Goal: Task Accomplishment & Management: Manage account settings

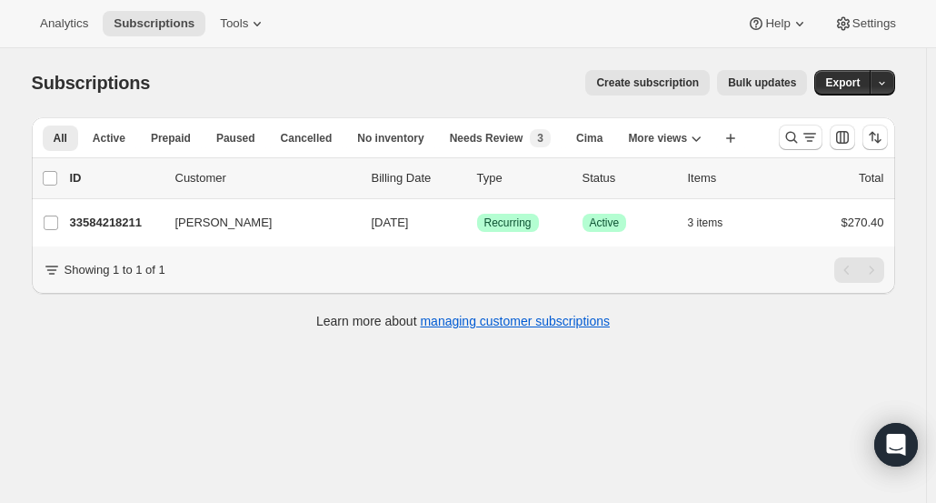
click at [793, 135] on icon "Search and filter results" at bounding box center [792, 137] width 18 height 18
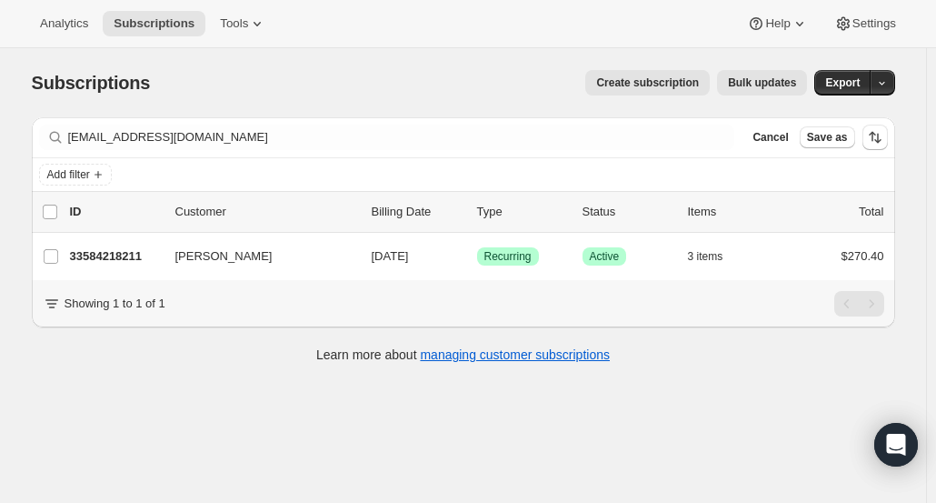
click at [784, 141] on span "Cancel" at bounding box center [770, 137] width 35 height 15
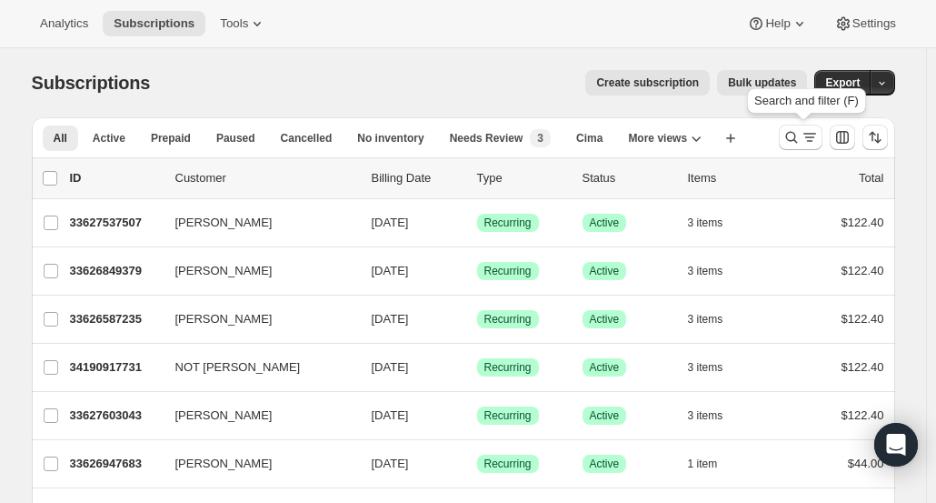
click at [797, 137] on icon "Search and filter results" at bounding box center [791, 138] width 12 height 12
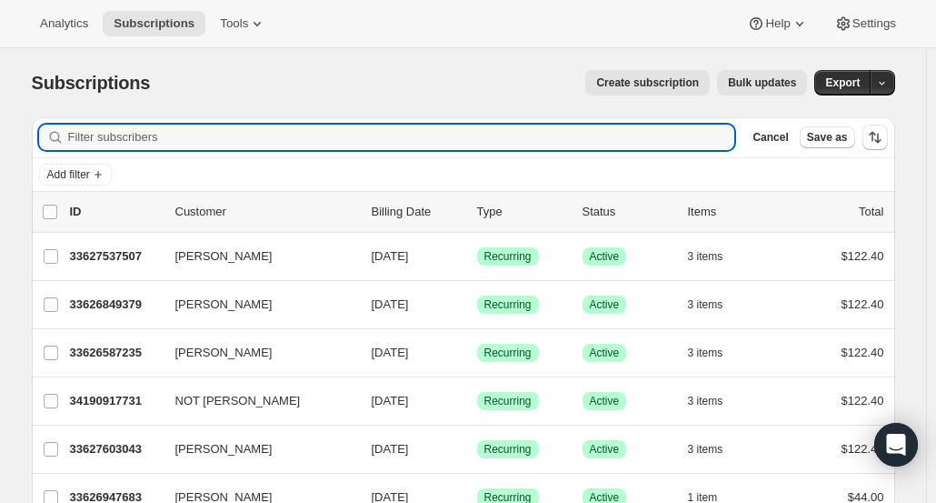
click at [659, 140] on input "Filter subscribers" at bounding box center [401, 137] width 667 height 25
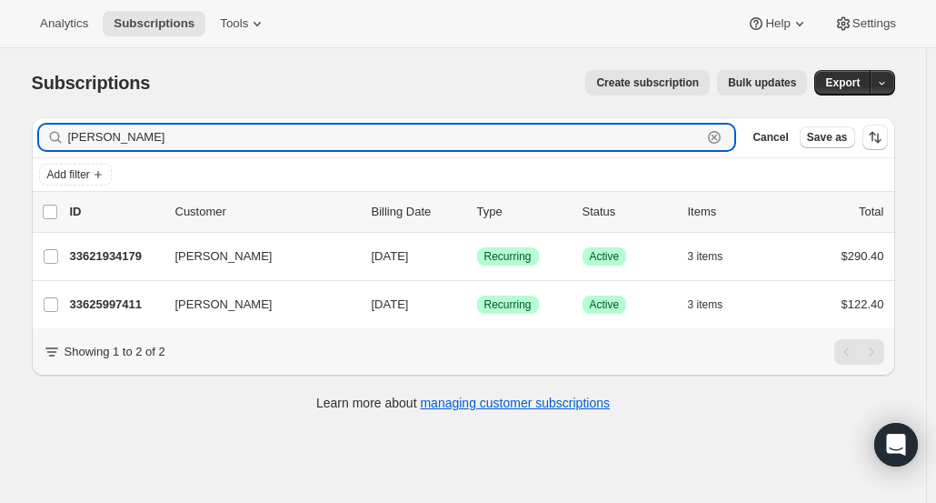
type input "Jill Woma"
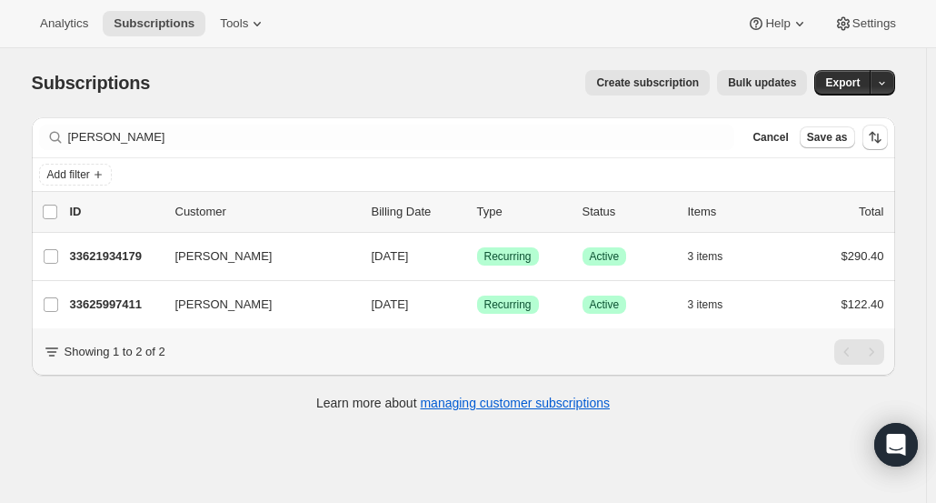
click at [129, 252] on p "33621934179" at bounding box center [115, 256] width 91 height 18
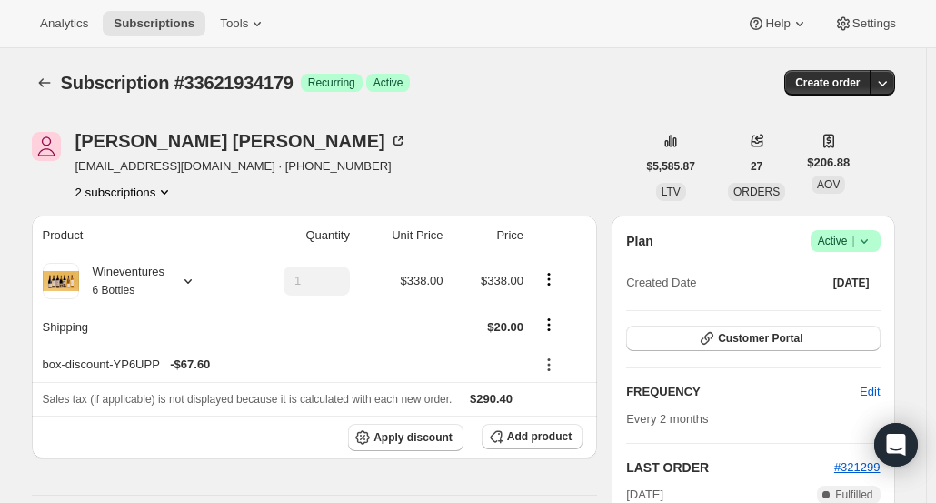
click at [117, 147] on div "Jill Womack" at bounding box center [241, 141] width 332 height 18
click at [54, 86] on icon "Subscriptions" at bounding box center [44, 83] width 18 height 18
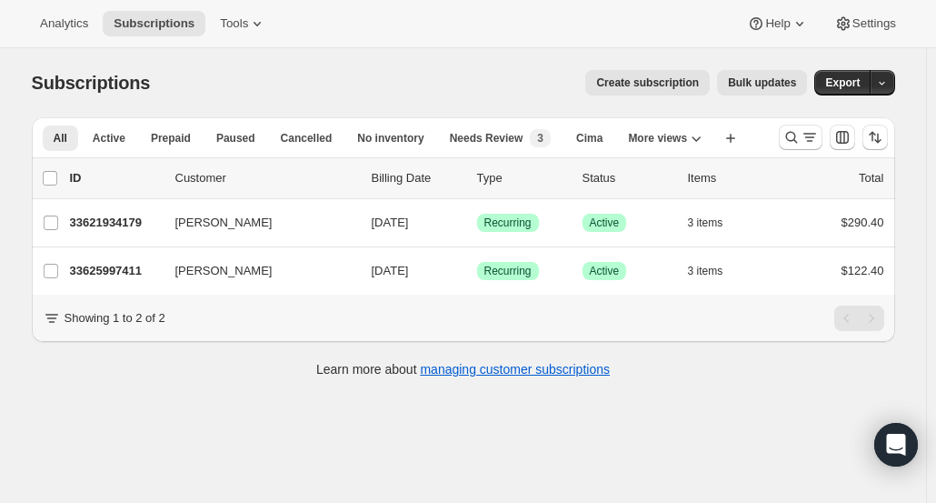
click at [113, 272] on p "33625997411" at bounding box center [115, 271] width 91 height 18
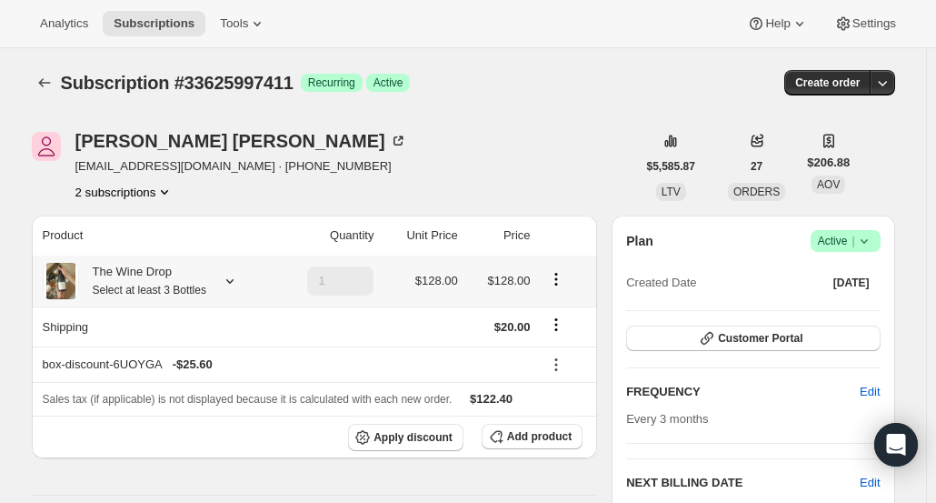
click at [113, 272] on div "The Wine Drop Select at least 3 Bottles" at bounding box center [142, 281] width 127 height 36
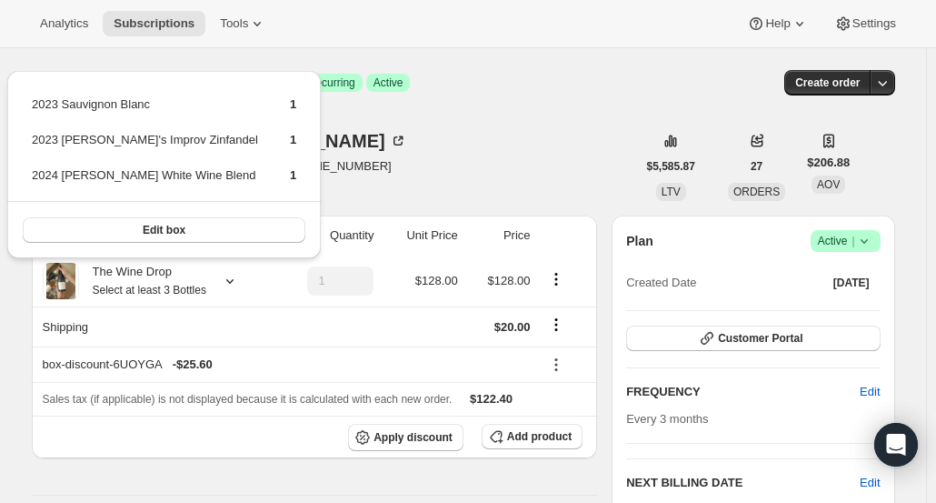
click at [402, 140] on div "Jill Womack jillswomack@gmail.com · +14065992520 2 subscriptions" at bounding box center [334, 166] width 604 height 69
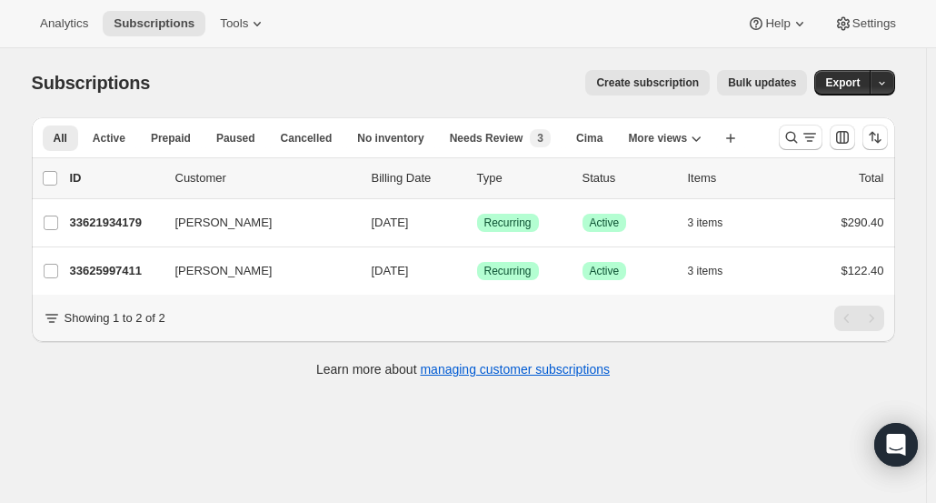
click at [653, 115] on div "Subscriptions. This page is ready Subscriptions Create subscription Bulk update…" at bounding box center [464, 82] width 864 height 69
click at [793, 137] on icon "Search and filter results" at bounding box center [792, 137] width 18 height 18
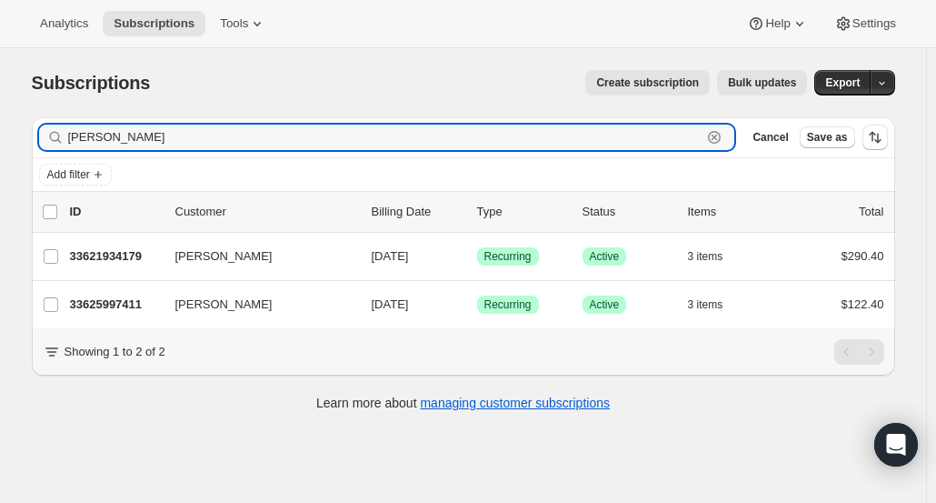
click at [718, 137] on icon "button" at bounding box center [715, 138] width 6 height 6
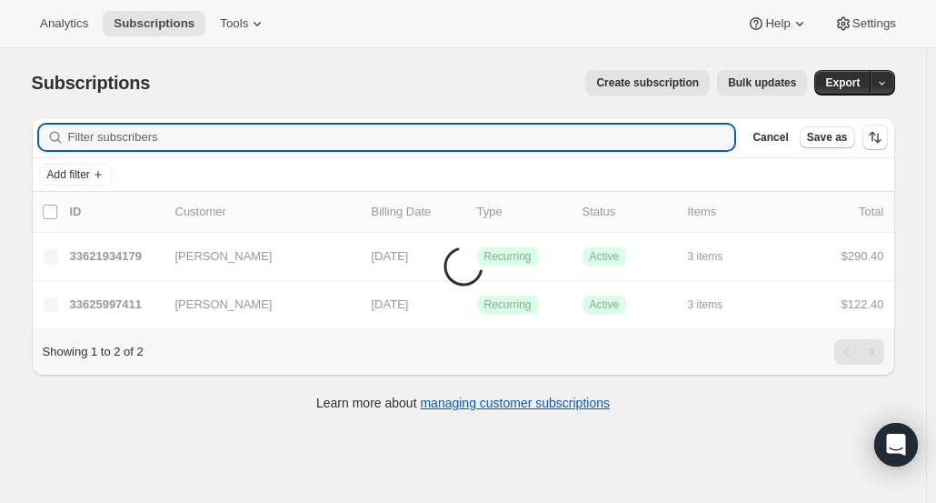
paste input "rkuni@hawaiiantel.net"
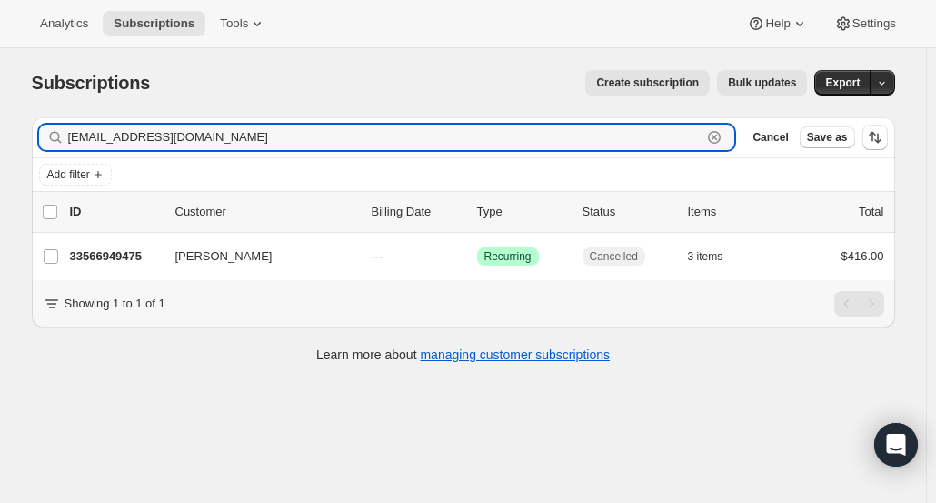
type input "rkuni@hawaiiantel.net"
click at [100, 254] on p "33566949475" at bounding box center [115, 256] width 91 height 18
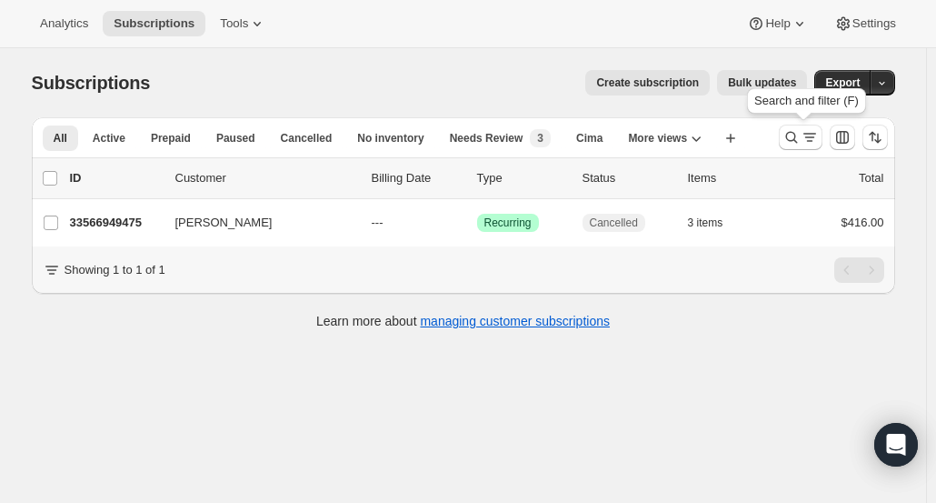
click at [793, 137] on icon "Search and filter results" at bounding box center [792, 137] width 18 height 18
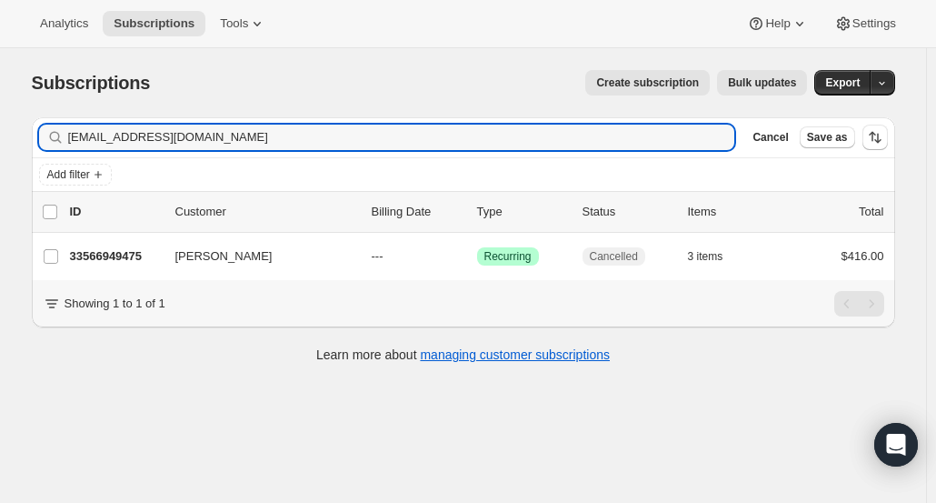
click at [788, 137] on span "Cancel" at bounding box center [770, 137] width 35 height 15
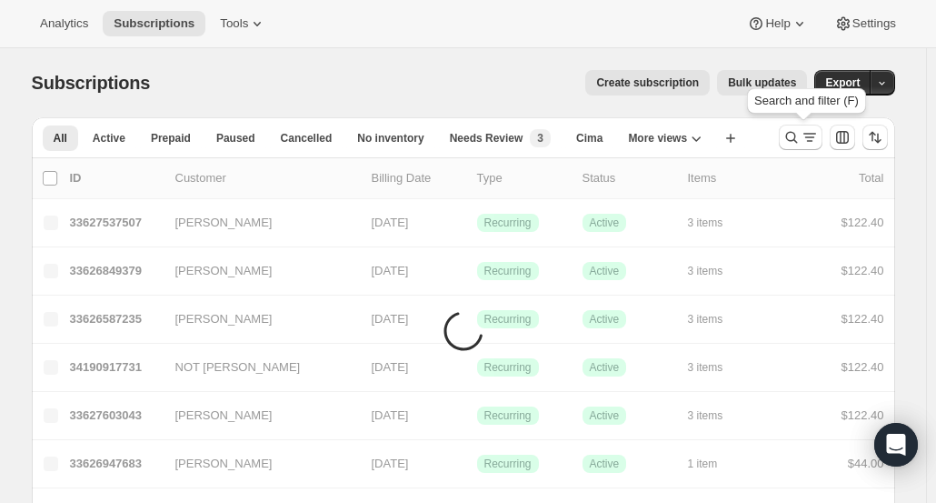
click at [793, 137] on icon "Search and filter results" at bounding box center [792, 137] width 18 height 18
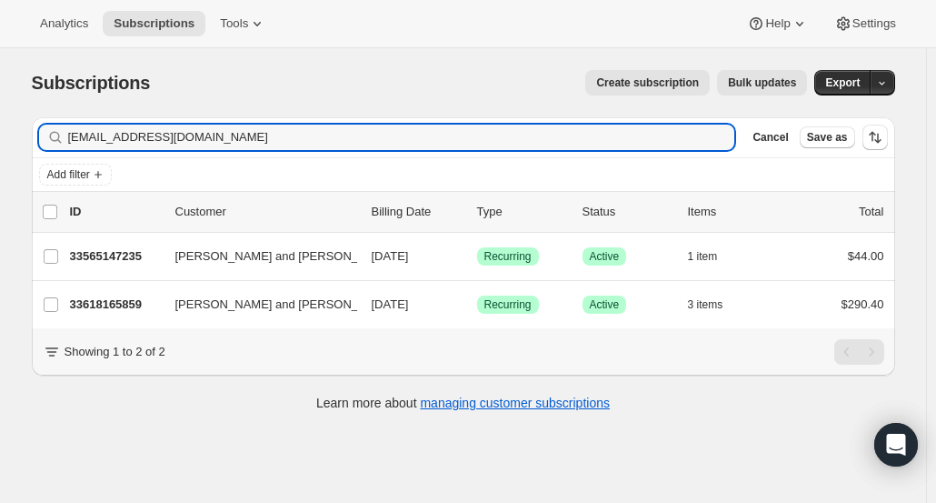
type input "megankimps@gmail.com"
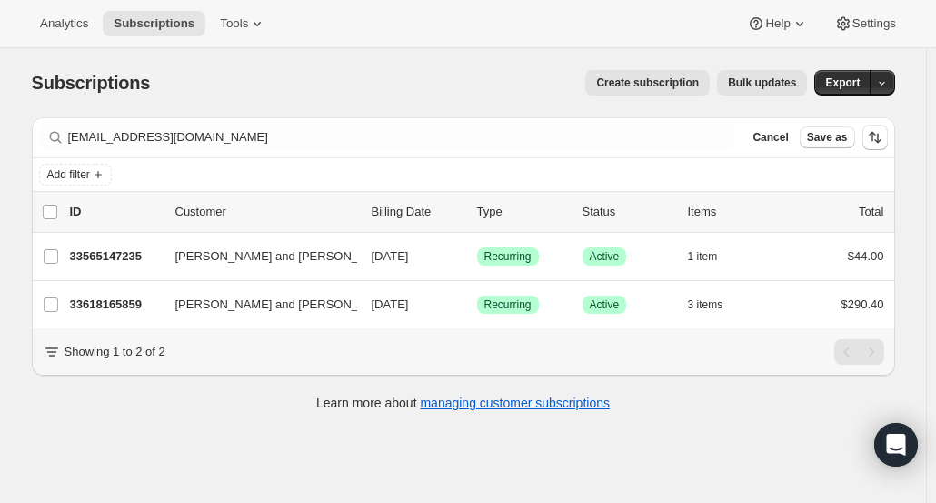
click at [125, 248] on p "33565147235" at bounding box center [115, 256] width 91 height 18
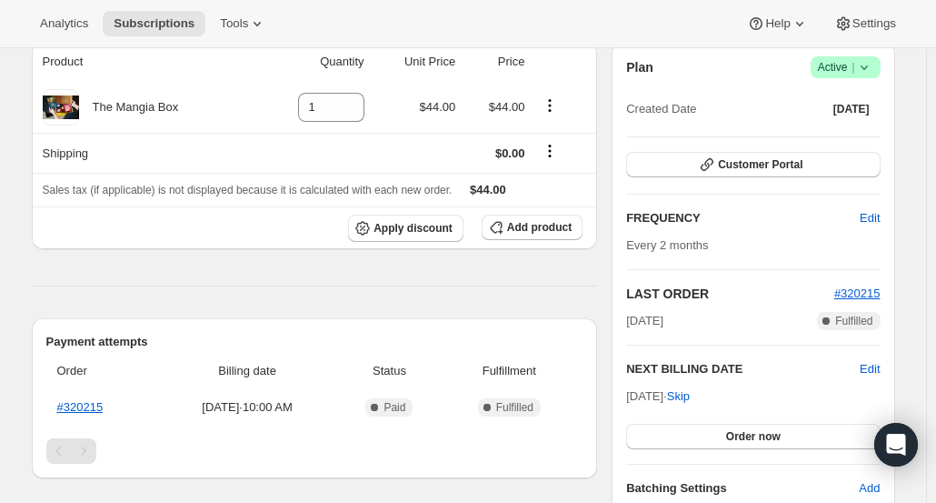
scroll to position [171, 0]
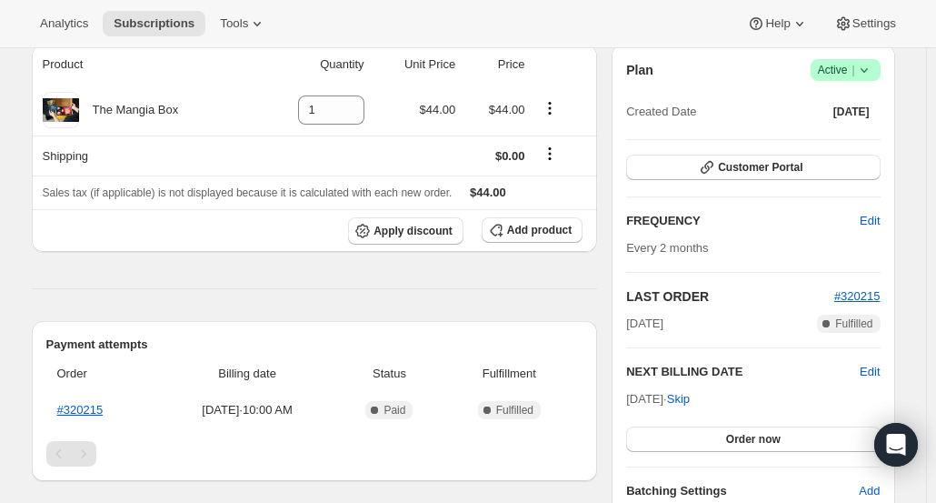
click at [818, 159] on button "Customer Portal" at bounding box center [753, 167] width 254 height 25
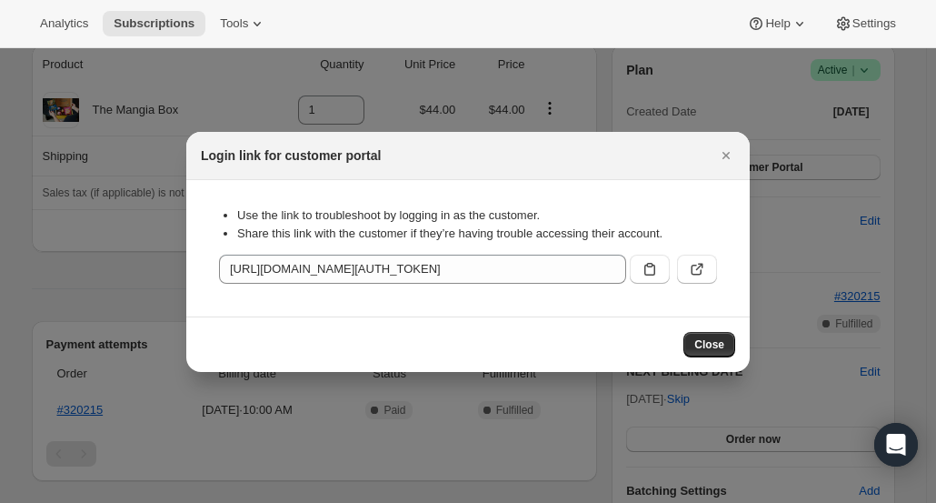
click at [709, 264] on button ":r1hd:" at bounding box center [697, 269] width 40 height 29
click at [737, 156] on button "Close" at bounding box center [726, 155] width 25 height 25
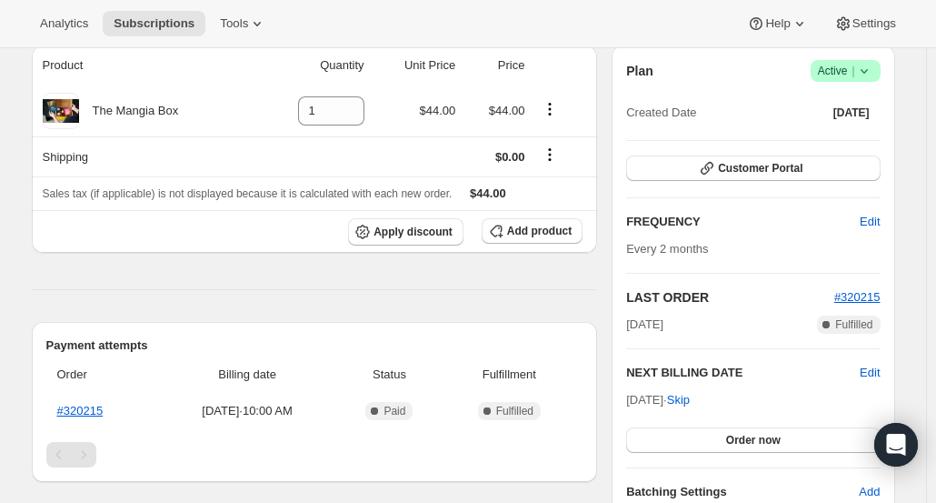
scroll to position [0, 0]
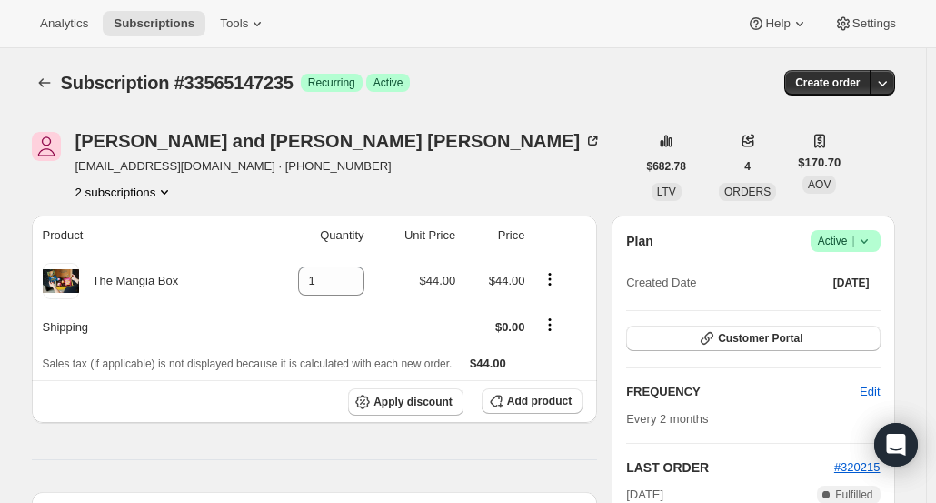
click at [49, 85] on icon "Subscriptions" at bounding box center [44, 83] width 18 height 18
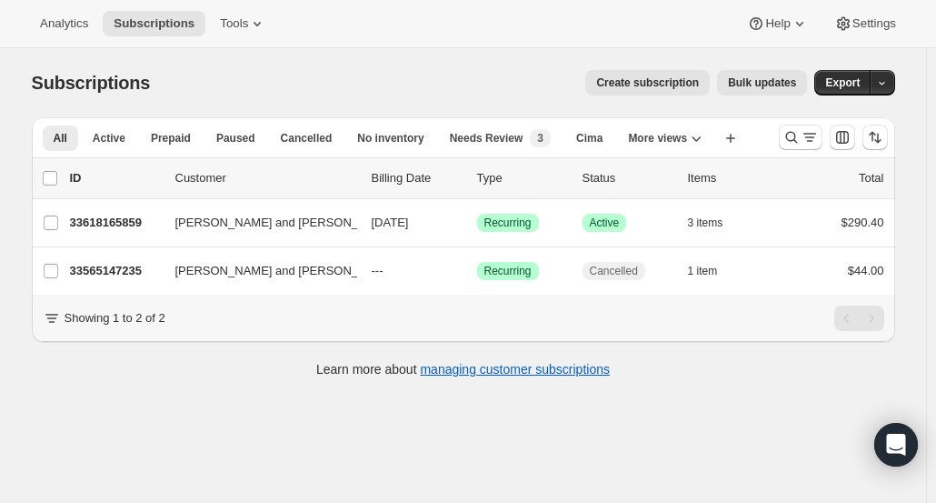
click at [124, 224] on p "33618165859" at bounding box center [115, 223] width 91 height 18
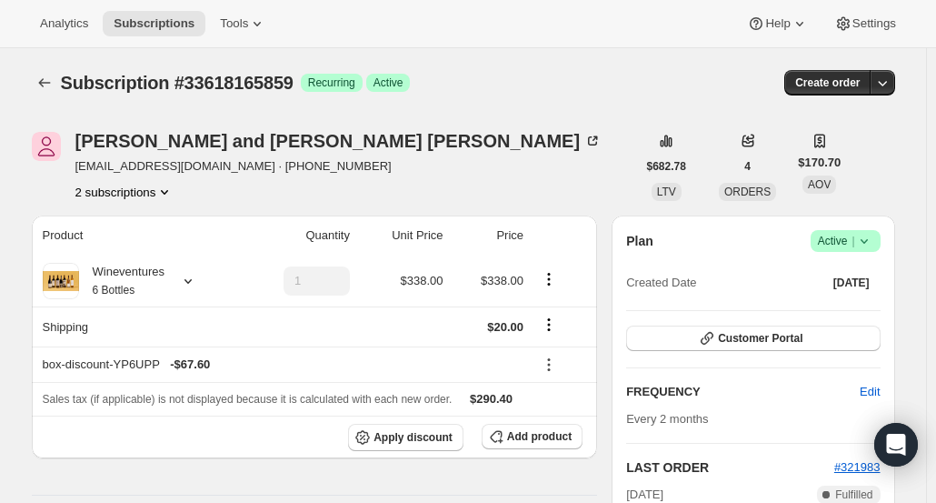
click at [780, 340] on span "Customer Portal" at bounding box center [760, 338] width 85 height 15
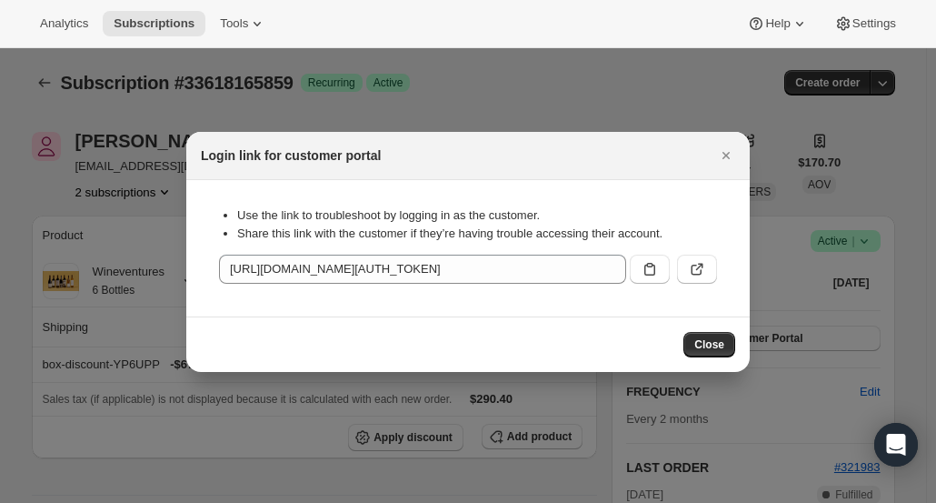
click at [702, 275] on icon ":r1l4:" at bounding box center [697, 269] width 18 height 18
click at [729, 158] on icon "Close" at bounding box center [726, 155] width 7 height 7
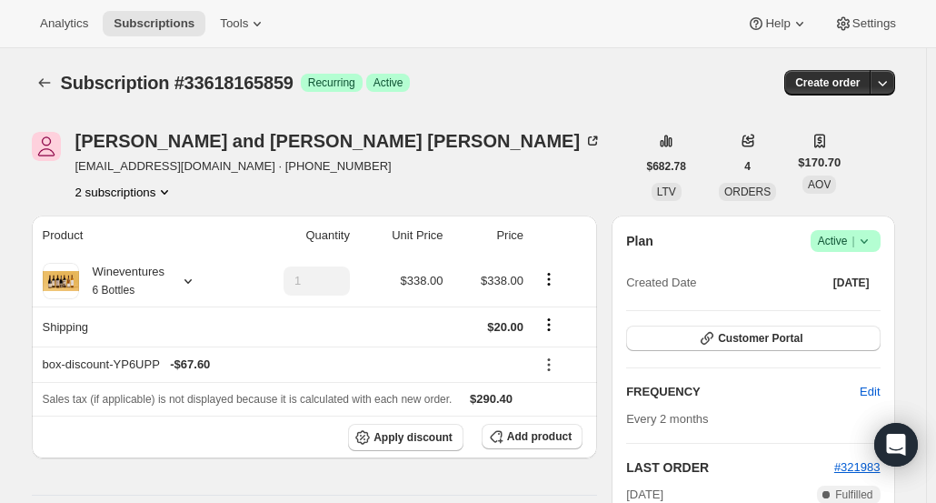
click at [48, 75] on icon "Subscriptions" at bounding box center [44, 83] width 18 height 18
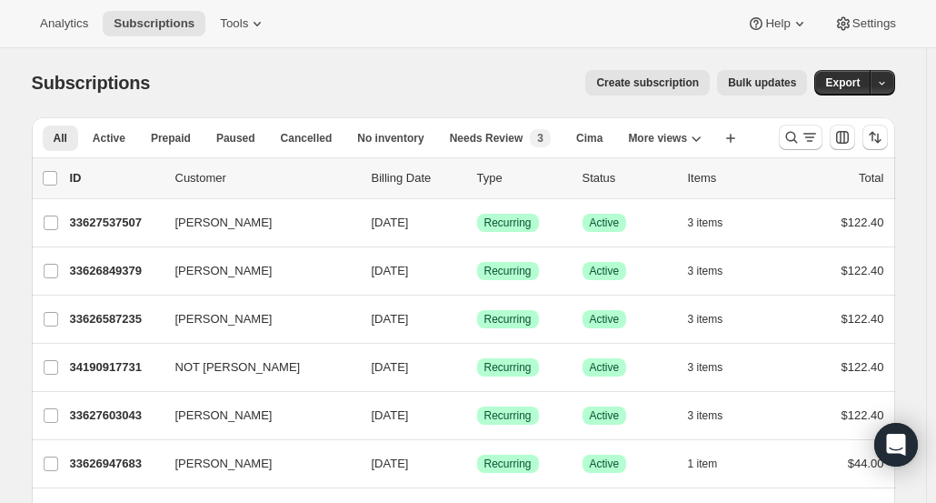
click at [798, 142] on icon "Search and filter results" at bounding box center [792, 137] width 18 height 18
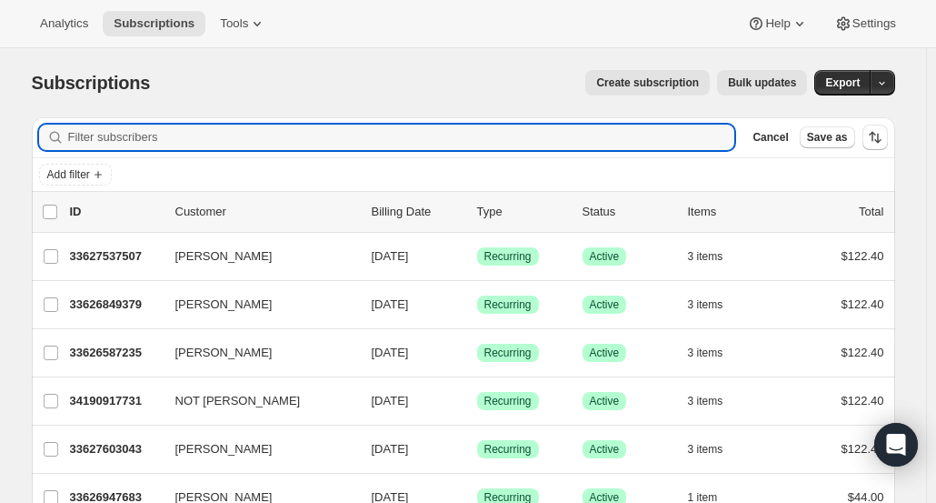
paste input "[EMAIL_ADDRESS][DOMAIN_NAME]"
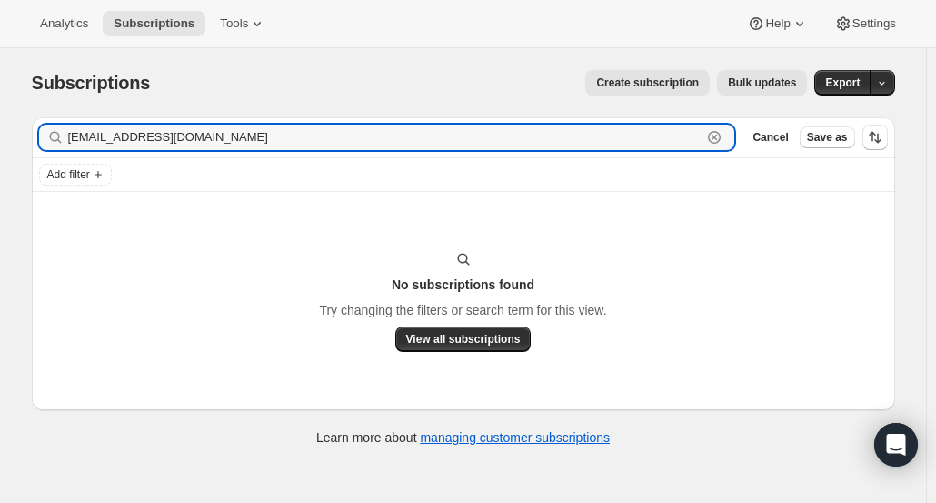
type input "[EMAIL_ADDRESS][DOMAIN_NAME]"
